Goal: Navigation & Orientation: Go to known website

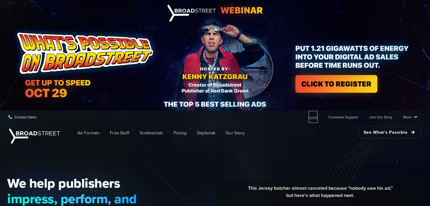
click at [313, 115] on link "Login" at bounding box center [312, 117] width 9 height 12
click at [313, 5] on img at bounding box center [215, 55] width 430 height 110
click at [314, 118] on link "Login" at bounding box center [312, 117] width 9 height 12
click at [315, 117] on link "Login" at bounding box center [312, 117] width 9 height 12
